Goal: Find specific page/section: Find specific page/section

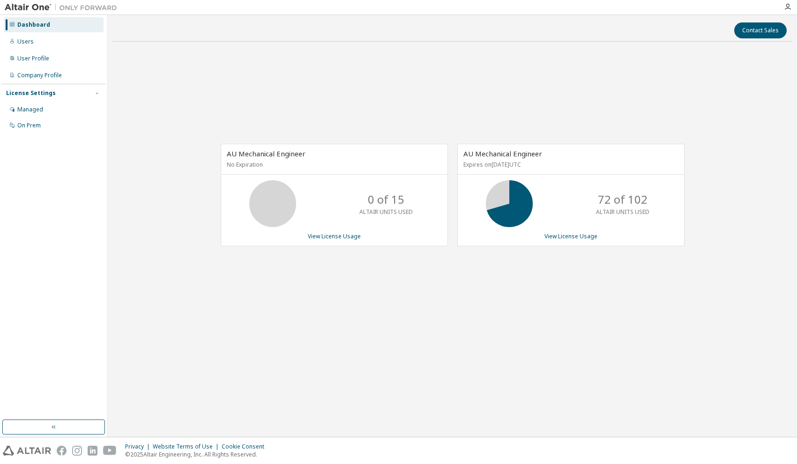
click at [26, 25] on div "Dashboard" at bounding box center [33, 24] width 33 height 7
click at [31, 45] on div "Users" at bounding box center [25, 41] width 16 height 7
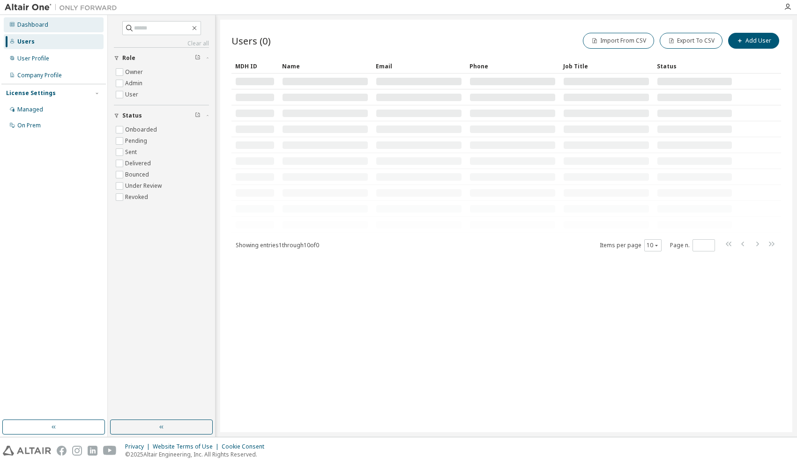
click at [32, 25] on div "Dashboard" at bounding box center [32, 24] width 31 height 7
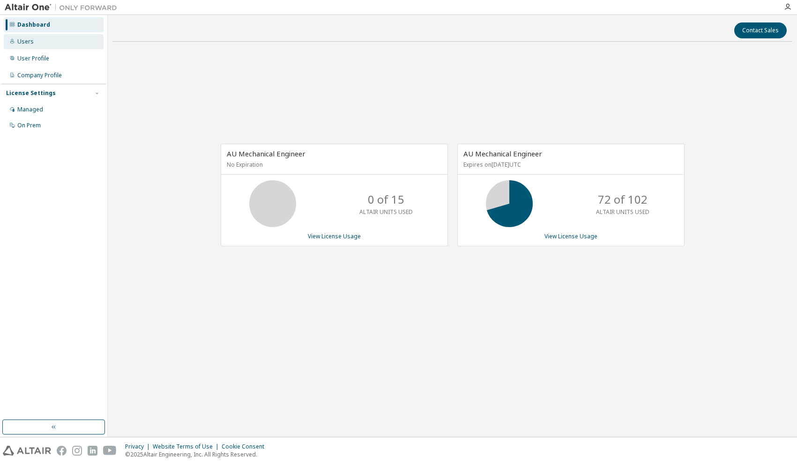
click at [22, 45] on div "Users" at bounding box center [25, 41] width 16 height 7
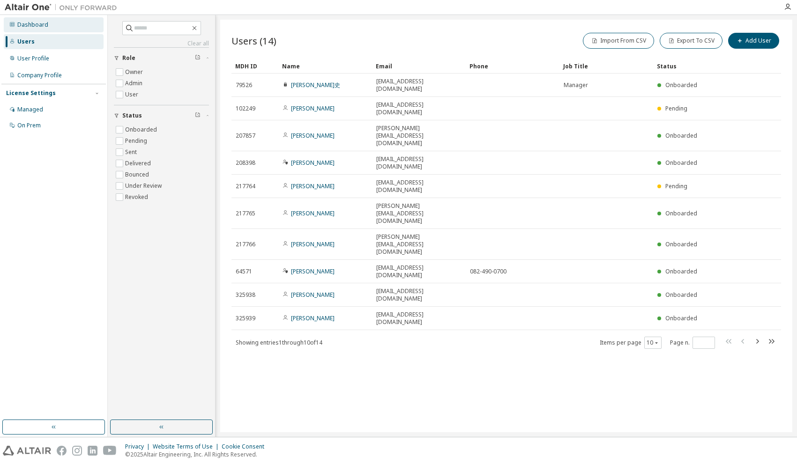
click at [31, 25] on div "Dashboard" at bounding box center [32, 24] width 31 height 7
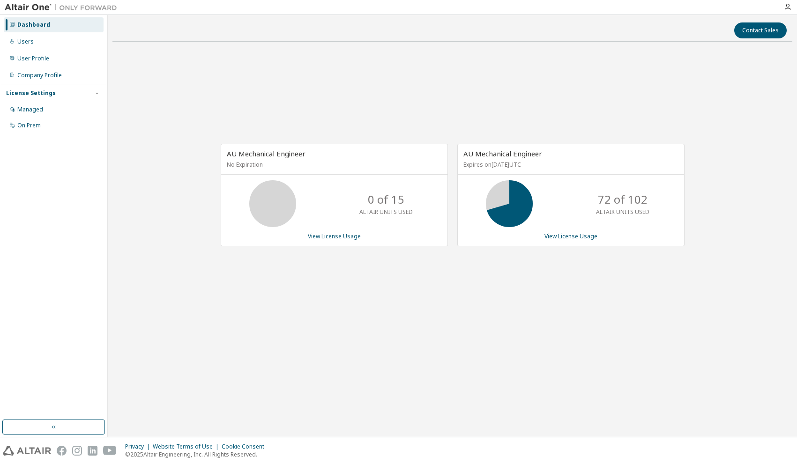
click at [534, 335] on div "AU Mechanical Engineer No Expiration 0 of 15 ALTAIR UNITS USED View License Usa…" at bounding box center [452, 200] width 680 height 302
